Goal: Navigation & Orientation: Find specific page/section

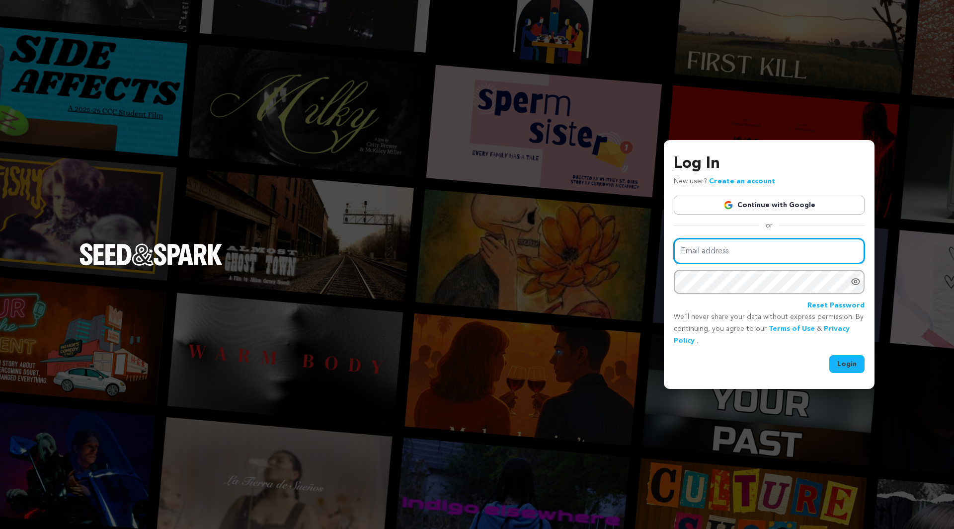
click at [759, 255] on input "Email address" at bounding box center [769, 251] width 191 height 25
type input "devindmckay@gmail.com"
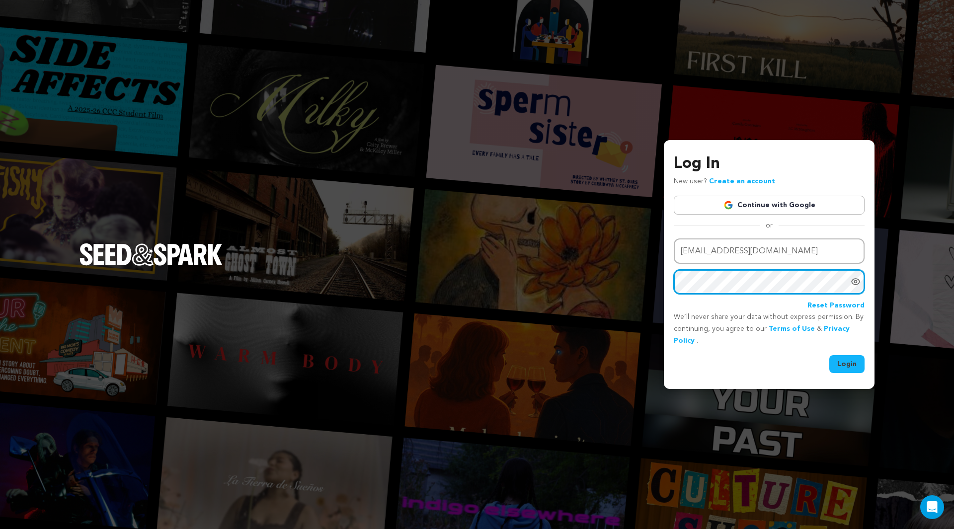
click at [829, 355] on button "Login" at bounding box center [846, 364] width 35 height 18
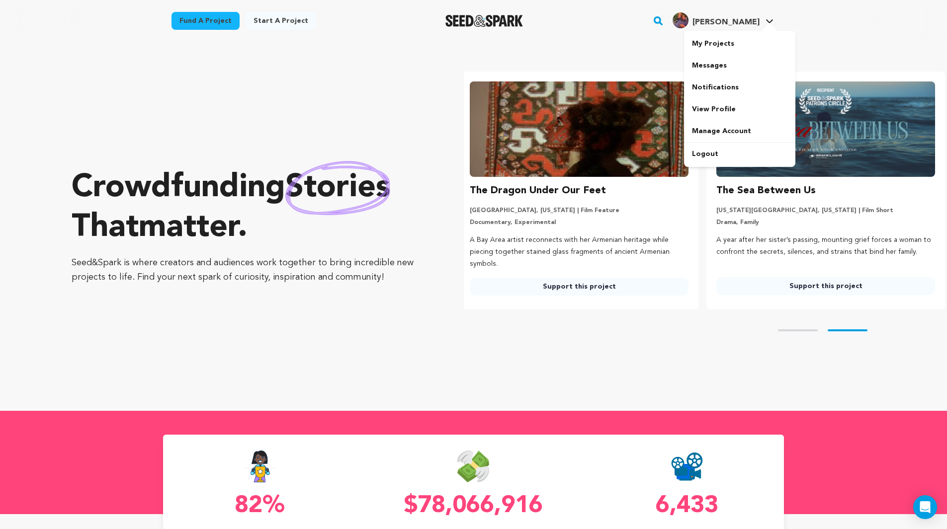
scroll to position [0, 254]
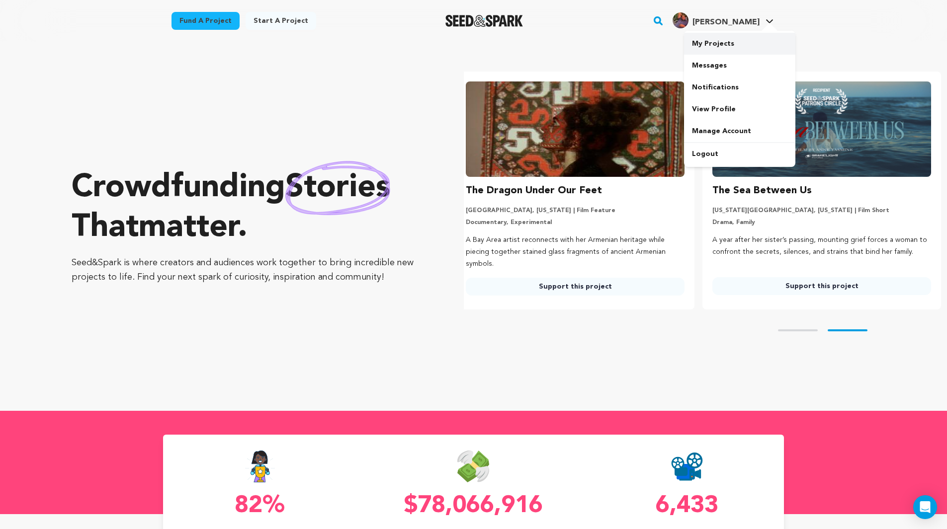
click at [729, 34] on link "My Projects" at bounding box center [739, 44] width 111 height 22
